Goal: Task Accomplishment & Management: Use online tool/utility

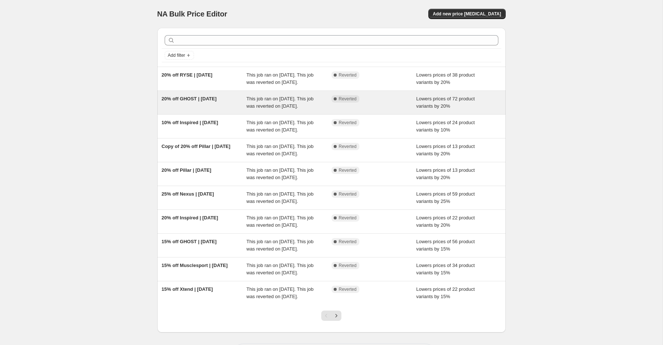
click at [200, 102] on span "20% off GHOST | [DATE]" at bounding box center [189, 98] width 55 height 5
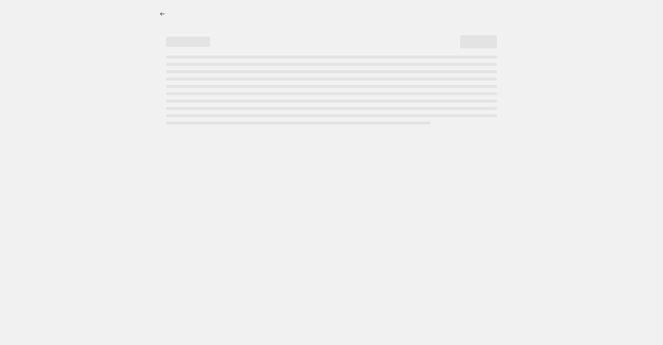
select select "percentage"
select select "product_status"
select select "collection"
select select "not_equal"
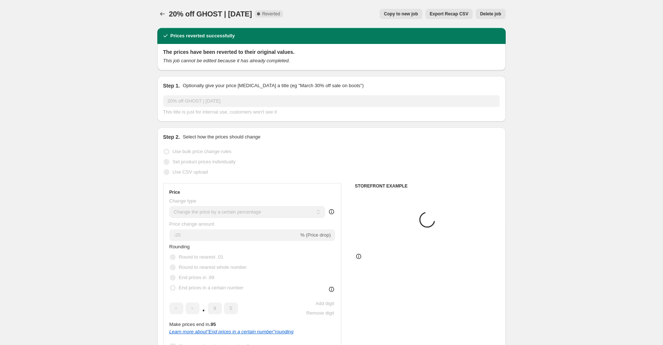
click at [392, 14] on span "Copy to new job" at bounding box center [401, 14] width 34 height 6
select select "percentage"
select select "product_status"
select select "collection"
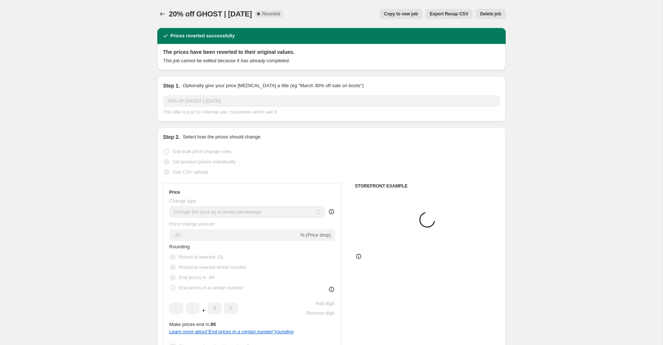
select select "not_equal"
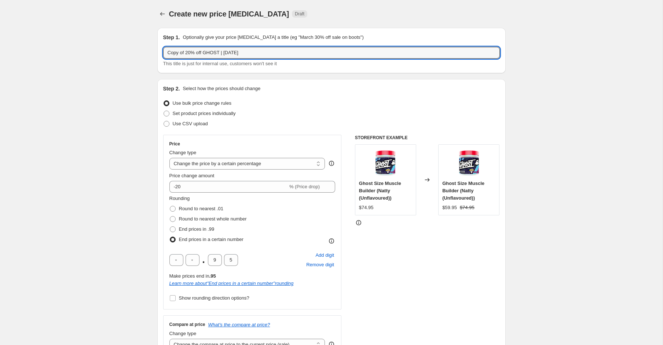
drag, startPoint x: 188, startPoint y: 52, endPoint x: 154, endPoint y: 49, distance: 34.2
drag, startPoint x: 216, startPoint y: 54, endPoint x: 207, endPoint y: 54, distance: 9.6
click at [207, 54] on input "10% off GHOST | [DATE]" at bounding box center [331, 53] width 337 height 12
type input "10% off GHOST | [DATE]"
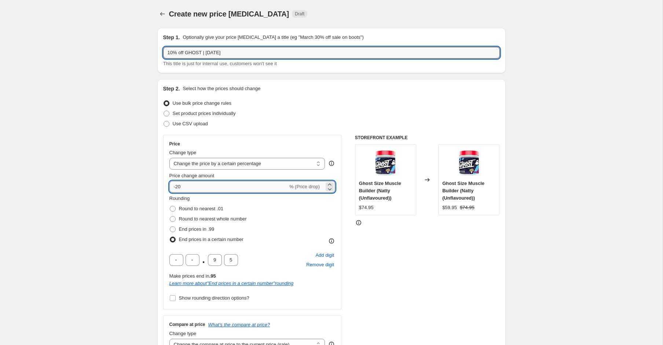
click at [177, 187] on input "-20" at bounding box center [228, 187] width 118 height 12
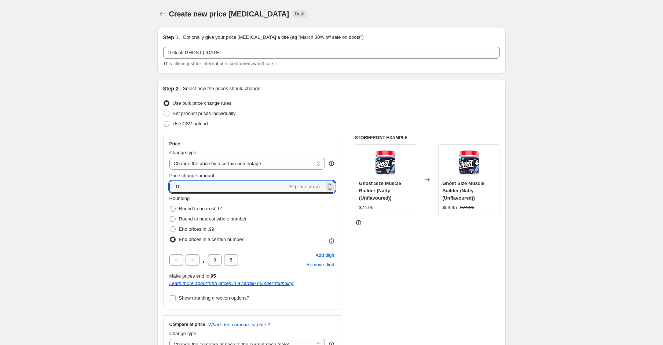
type input "-10"
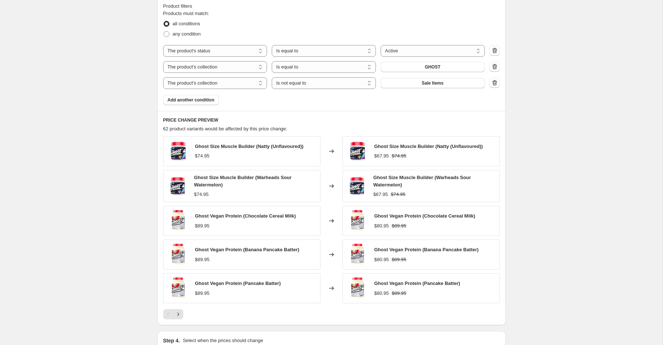
scroll to position [546, 0]
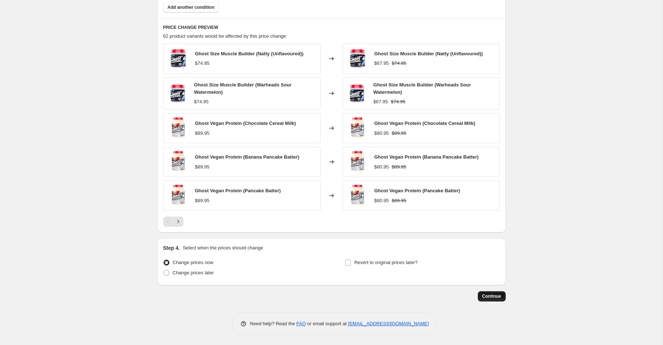
click at [500, 295] on span "Continue" at bounding box center [491, 297] width 19 height 6
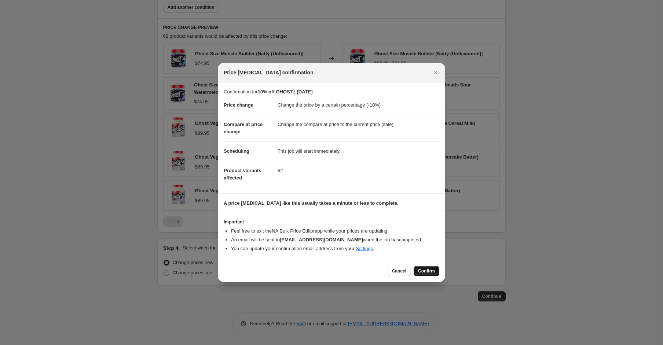
click at [423, 269] on span "Confirm" at bounding box center [426, 271] width 17 height 6
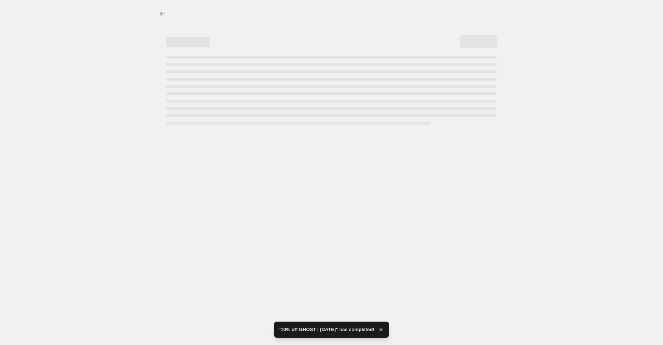
select select "percentage"
select select "product_status"
select select "collection"
select select "not_equal"
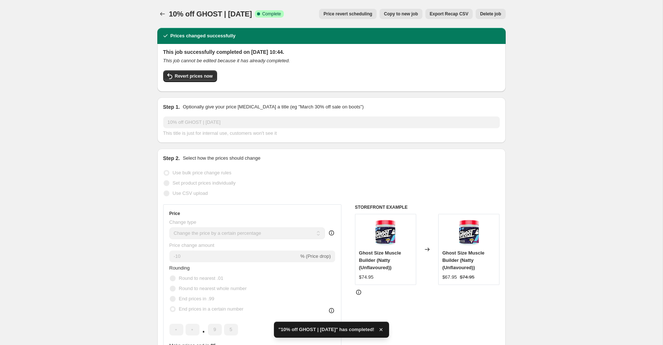
click at [166, 18] on div at bounding box center [163, 14] width 12 height 10
click at [165, 17] on icon "Price change jobs" at bounding box center [162, 13] width 7 height 7
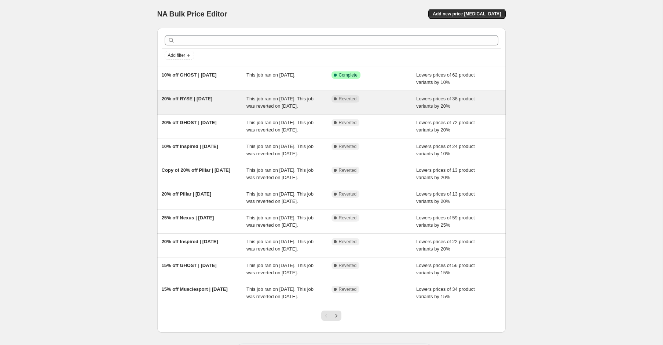
click at [208, 102] on div "20% off RYSE | [DATE]" at bounding box center [204, 102] width 85 height 15
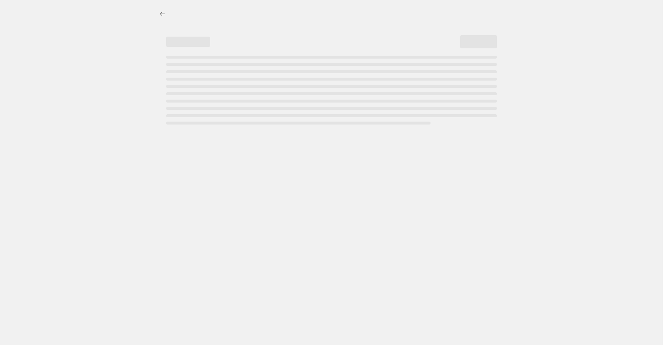
select select "percentage"
select select "product_status"
select select "collection"
select select "not_equal"
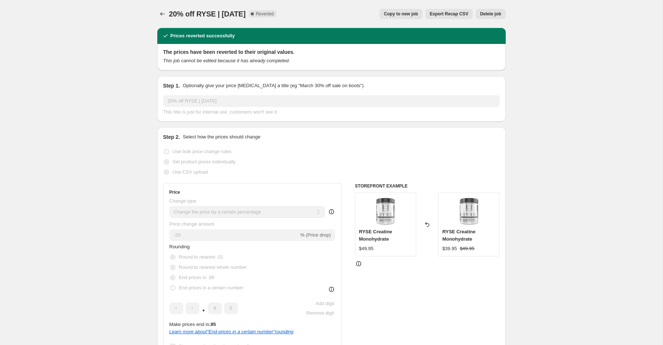
click at [401, 11] on span "Copy to new job" at bounding box center [401, 14] width 34 height 6
select select "percentage"
select select "product_status"
select select "collection"
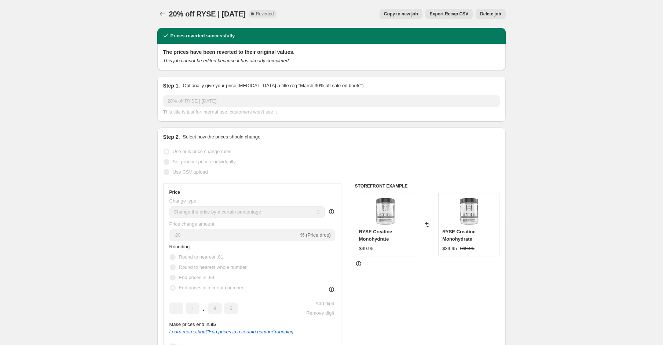
select select "not_equal"
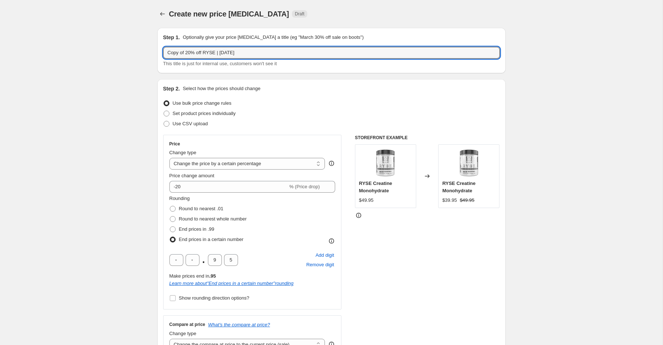
drag, startPoint x: 180, startPoint y: 53, endPoint x: 135, endPoint y: 52, distance: 45.8
drag, startPoint x: 210, startPoint y: 54, endPoint x: 203, endPoint y: 55, distance: 6.3
click at [203, 55] on input "10% off RYSE | Aug 25" at bounding box center [331, 53] width 337 height 12
type input "10% off RYSE | [DATE]"
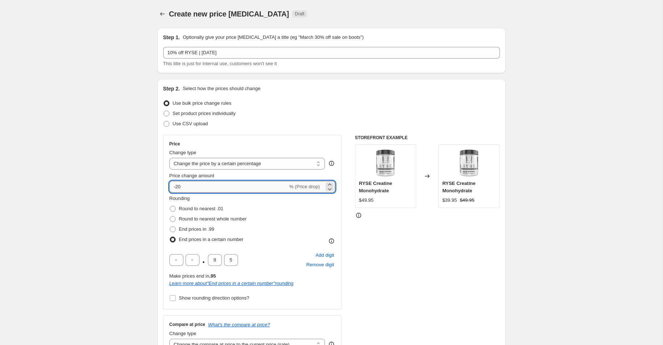
click at [180, 188] on input "-20" at bounding box center [228, 187] width 118 height 12
type input "-10"
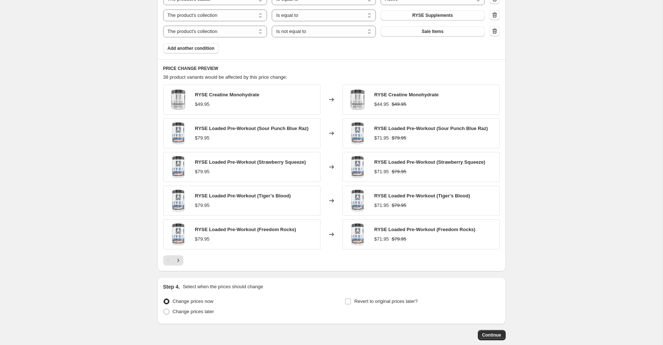
scroll to position [544, 0]
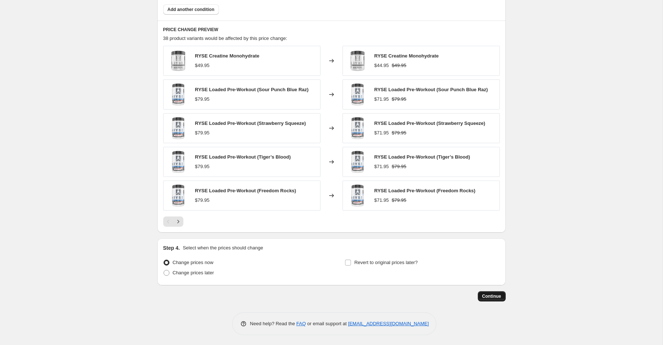
click at [501, 297] on button "Continue" at bounding box center [492, 296] width 28 height 10
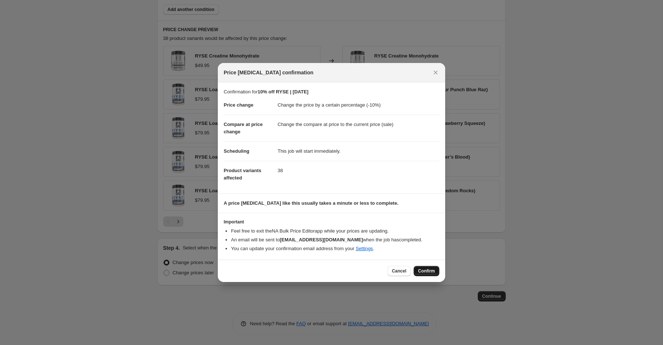
click at [420, 269] on span "Confirm" at bounding box center [426, 271] width 17 height 6
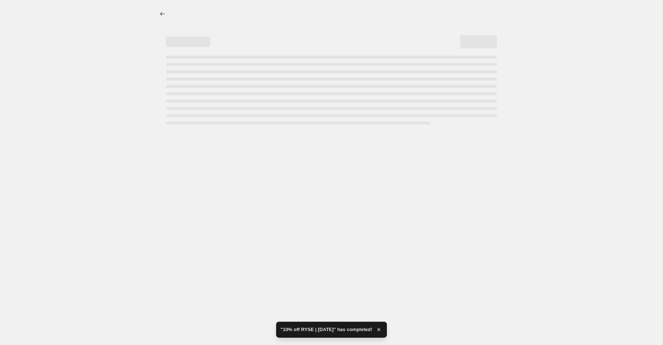
select select "percentage"
select select "product_status"
select select "collection"
select select "not_equal"
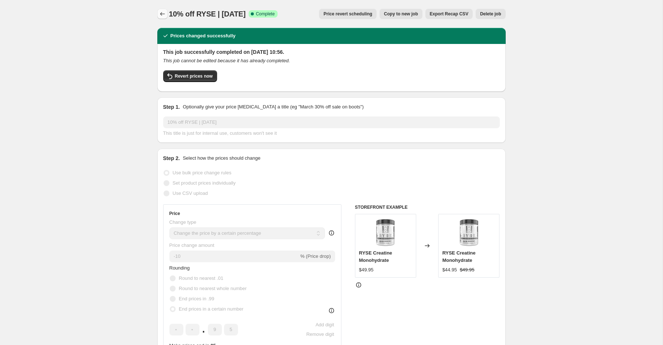
click at [161, 16] on icon "Price change jobs" at bounding box center [162, 13] width 7 height 7
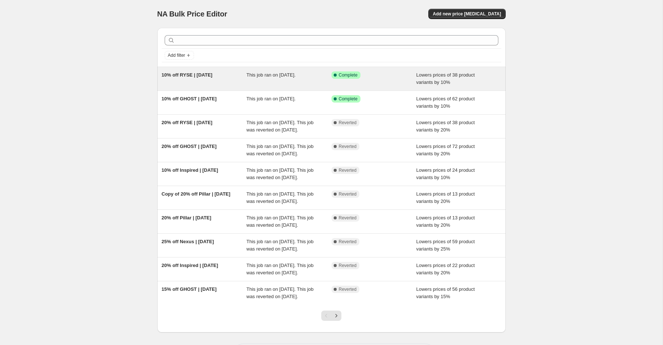
click at [192, 80] on div "10% off RYSE | [DATE]" at bounding box center [204, 78] width 85 height 15
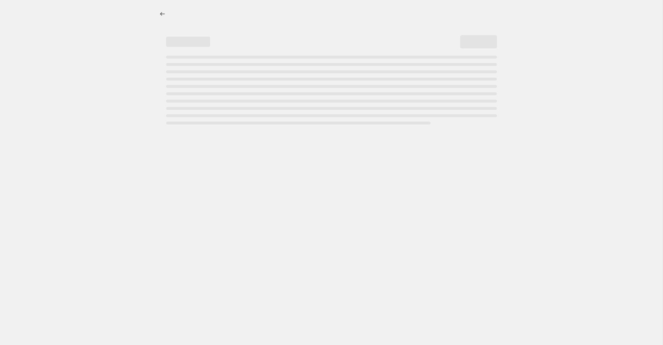
select select "percentage"
select select "product_status"
select select "collection"
select select "not_equal"
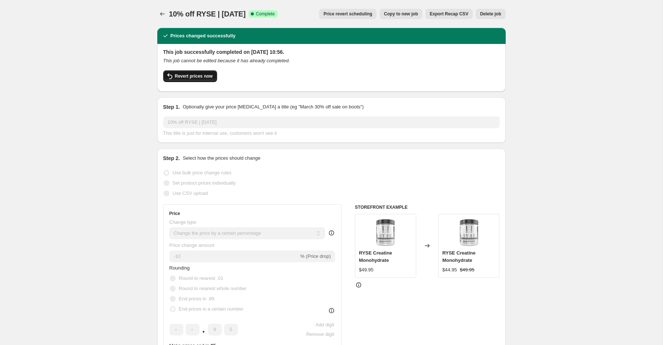
click at [206, 80] on button "Revert prices now" at bounding box center [190, 76] width 54 height 12
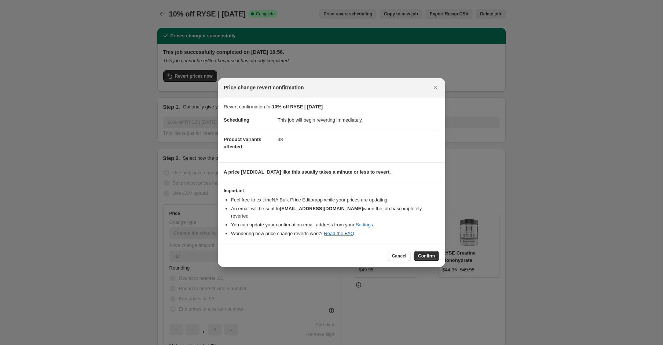
click at [437, 258] on div "Cancel Confirm" at bounding box center [331, 256] width 227 height 22
click at [433, 254] on span "Confirm" at bounding box center [426, 256] width 17 height 6
